Goal: Information Seeking & Learning: Compare options

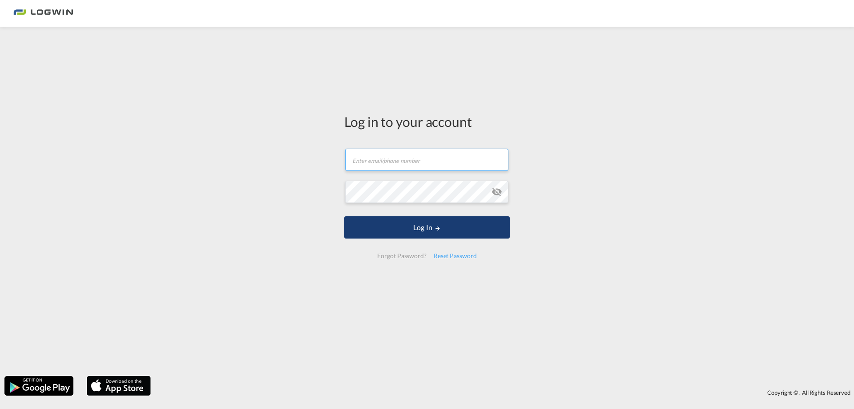
type input "[PERSON_NAME][EMAIL_ADDRESS][PERSON_NAME][DOMAIN_NAME]"
click at [404, 233] on button "Log In" at bounding box center [426, 227] width 165 height 22
